Goal: Transaction & Acquisition: Subscribe to service/newsletter

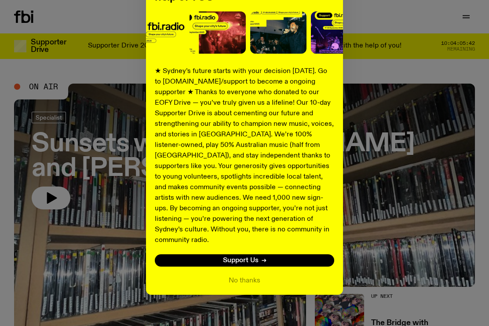
scroll to position [109, 0]
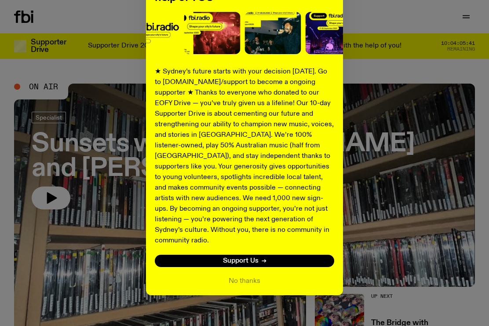
click at [265, 259] on icon at bounding box center [264, 260] width 1 height 3
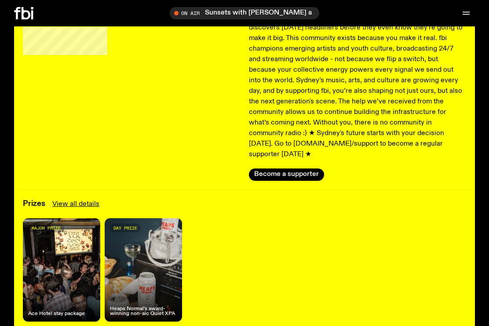
scroll to position [81, 0]
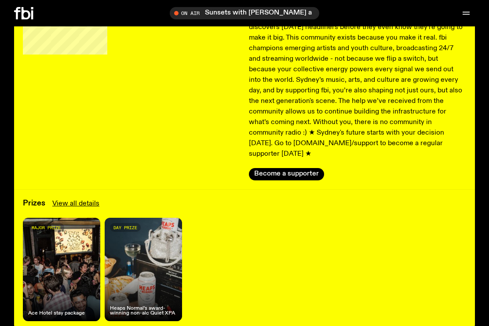
click at [73, 198] on link "View all details" at bounding box center [75, 203] width 47 height 11
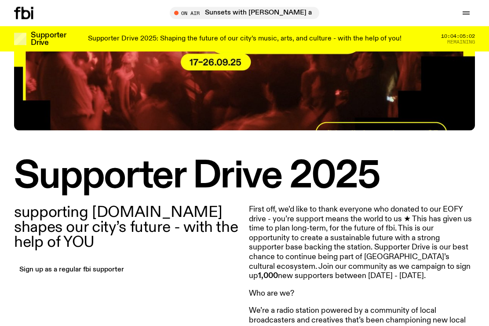
scroll to position [200, 0]
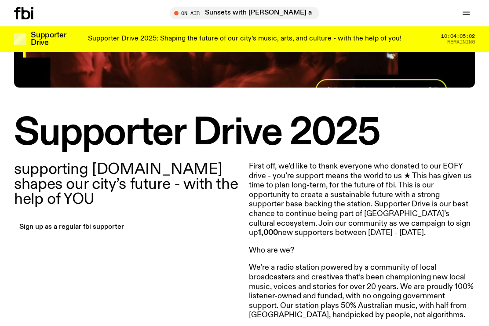
click at [98, 228] on link "Sign up as a regular fbi supporter" at bounding box center [71, 227] width 115 height 12
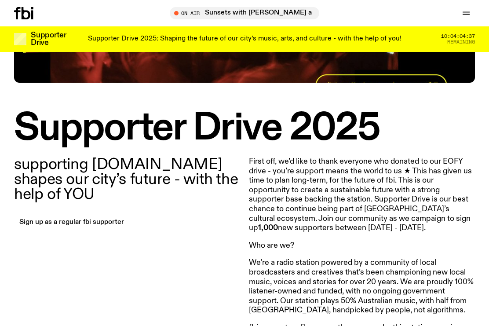
click at [466, 14] on icon "button" at bounding box center [465, 14] width 7 height 0
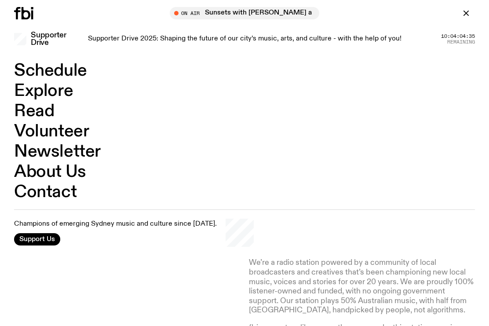
click at [47, 191] on link "Contact" at bounding box center [45, 192] width 62 height 17
